Goal: Information Seeking & Learning: Understand process/instructions

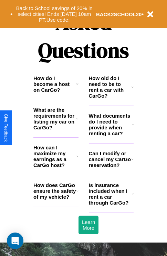
scroll to position [835, 0]
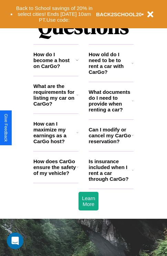
click at [133, 103] on icon at bounding box center [133, 101] width 2 height 6
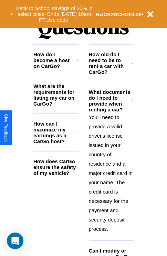
click at [77, 63] on icon at bounding box center [77, 60] width 3 height 6
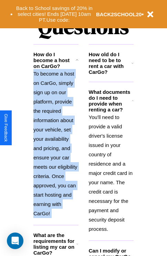
click at [56, 145] on p "To become a host on CarGo, simply sign up on our platform, provide the required…" at bounding box center [55, 143] width 45 height 149
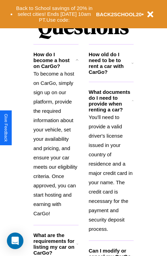
click at [111, 172] on p "You'll need to provide a valid driver's license issued in your country of resid…" at bounding box center [111, 172] width 45 height 121
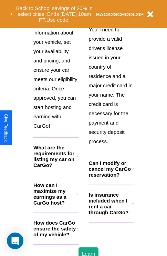
click at [56, 237] on h3 "How does CarGo ensure the safety of my vehicle?" at bounding box center [54, 228] width 43 height 18
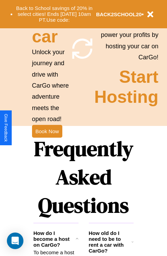
click at [133, 244] on icon at bounding box center [133, 242] width 2 height 6
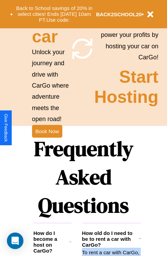
scroll to position [983, 0]
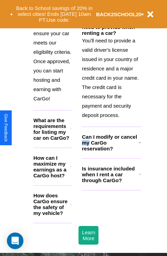
click at [111, 151] on h3 "Can I modify or cancel my CarGo reservation?" at bounding box center [110, 143] width 57 height 18
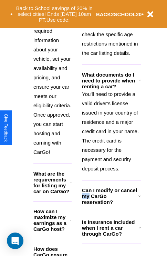
scroll to position [930, 0]
